Goal: Complete Application Form: Complete application form

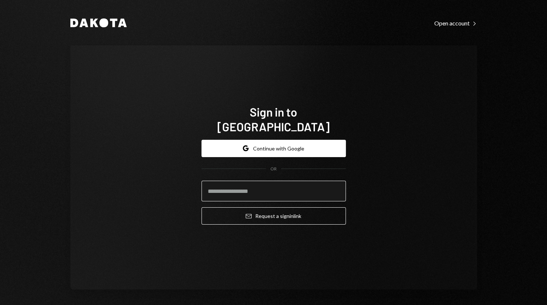
click at [222, 182] on input "email" at bounding box center [274, 191] width 144 height 21
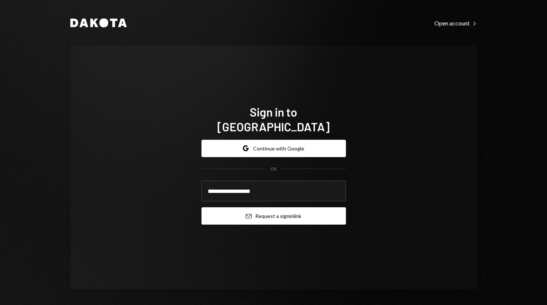
type input "**********"
click at [246, 213] on icon "Email" at bounding box center [249, 216] width 6 height 6
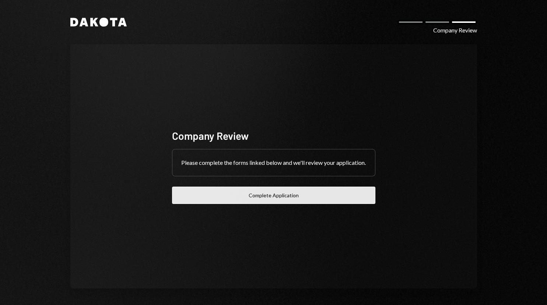
click at [268, 200] on button "Complete Application" at bounding box center [273, 195] width 203 height 17
click at [284, 201] on button "Complete Application" at bounding box center [273, 195] width 203 height 17
click at [264, 200] on button "Complete Application" at bounding box center [273, 195] width 203 height 17
click at [231, 196] on button "Complete Application" at bounding box center [273, 195] width 203 height 17
click at [293, 199] on button "Complete Application" at bounding box center [273, 195] width 203 height 17
